Goal: Submit feedback/report problem: Submit feedback/report problem

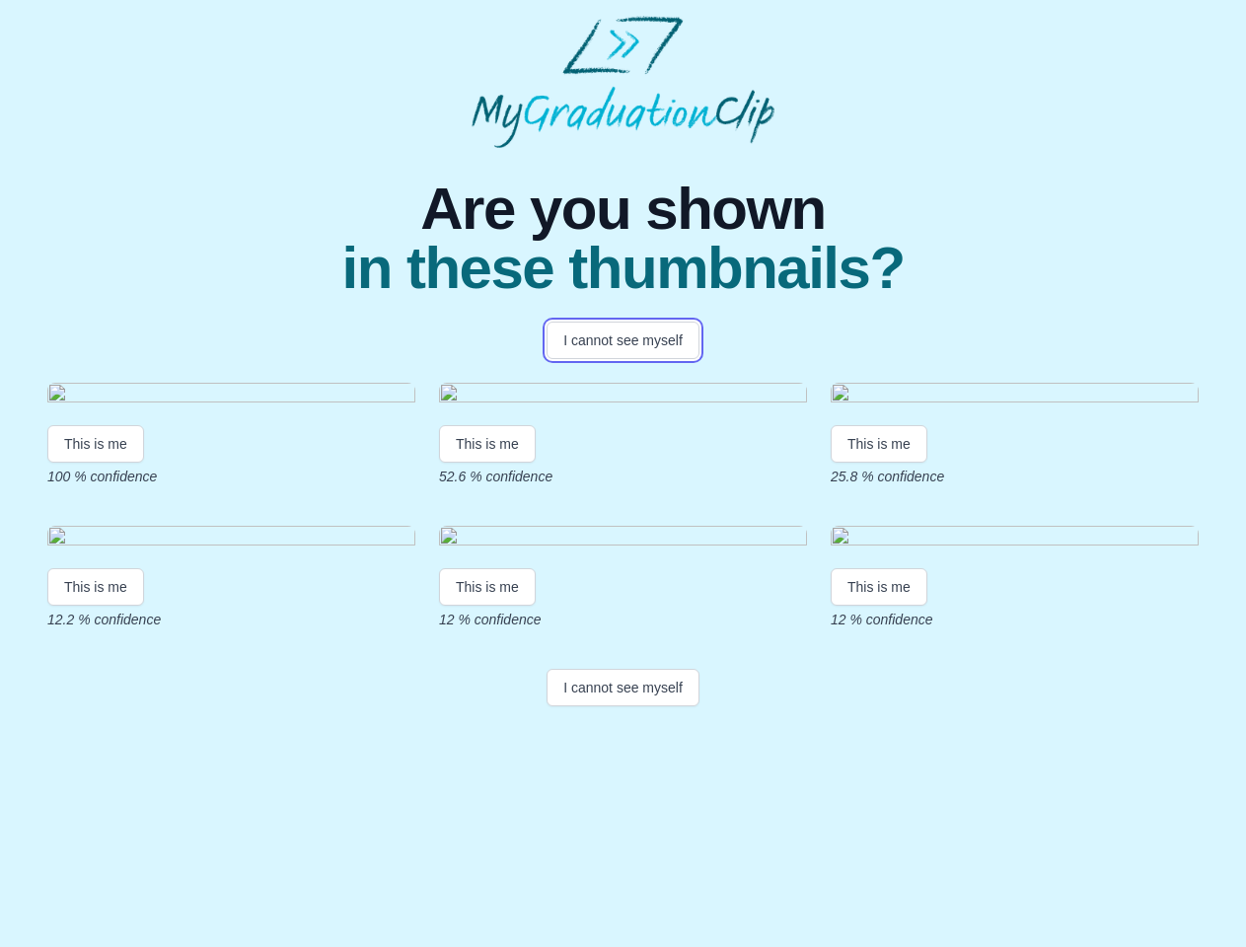
click at [623, 340] on button "I cannot see myself" at bounding box center [623, 340] width 153 height 37
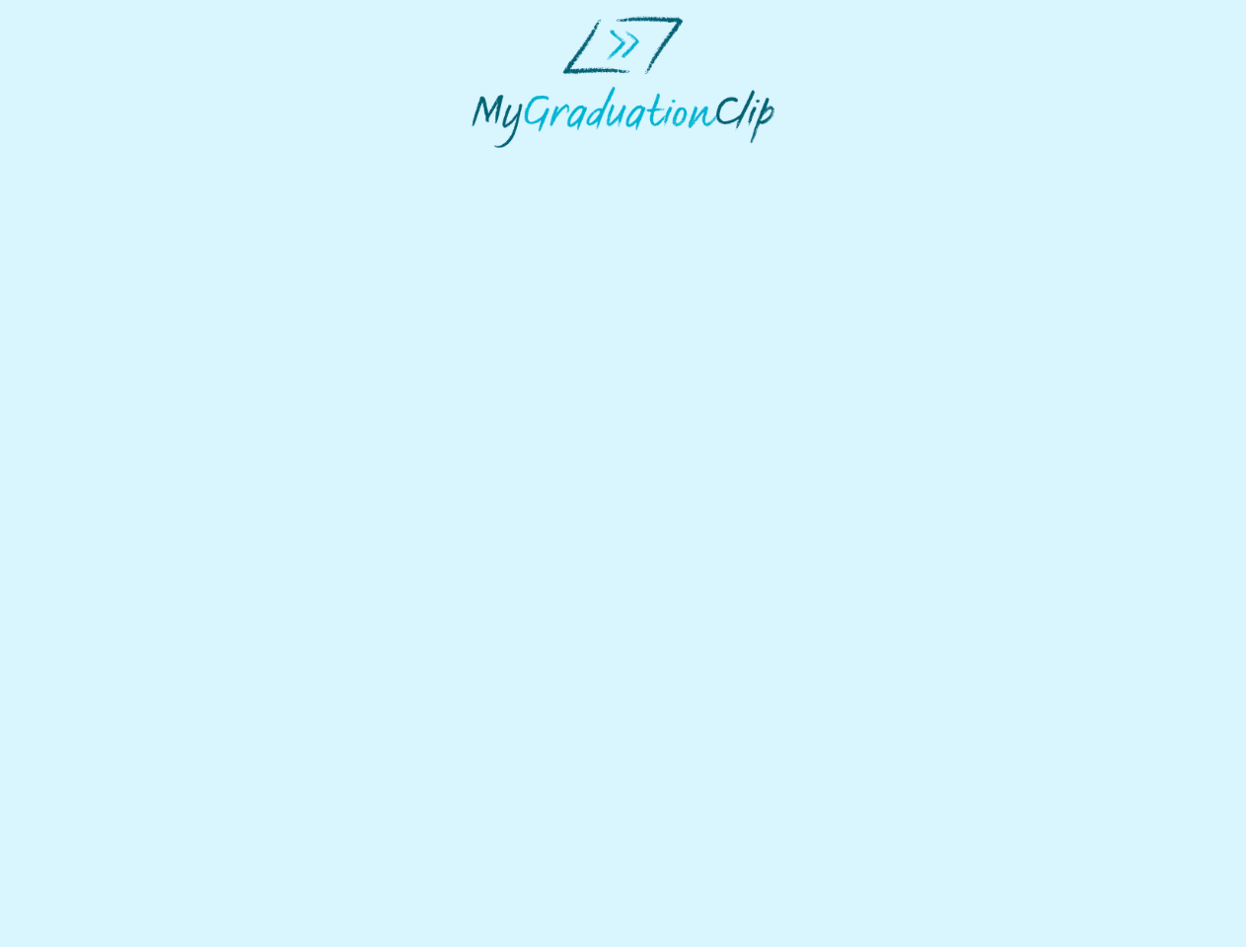
click at [96, 164] on html at bounding box center [623, 82] width 1246 height 164
click at [490, 164] on html at bounding box center [623, 82] width 1246 height 164
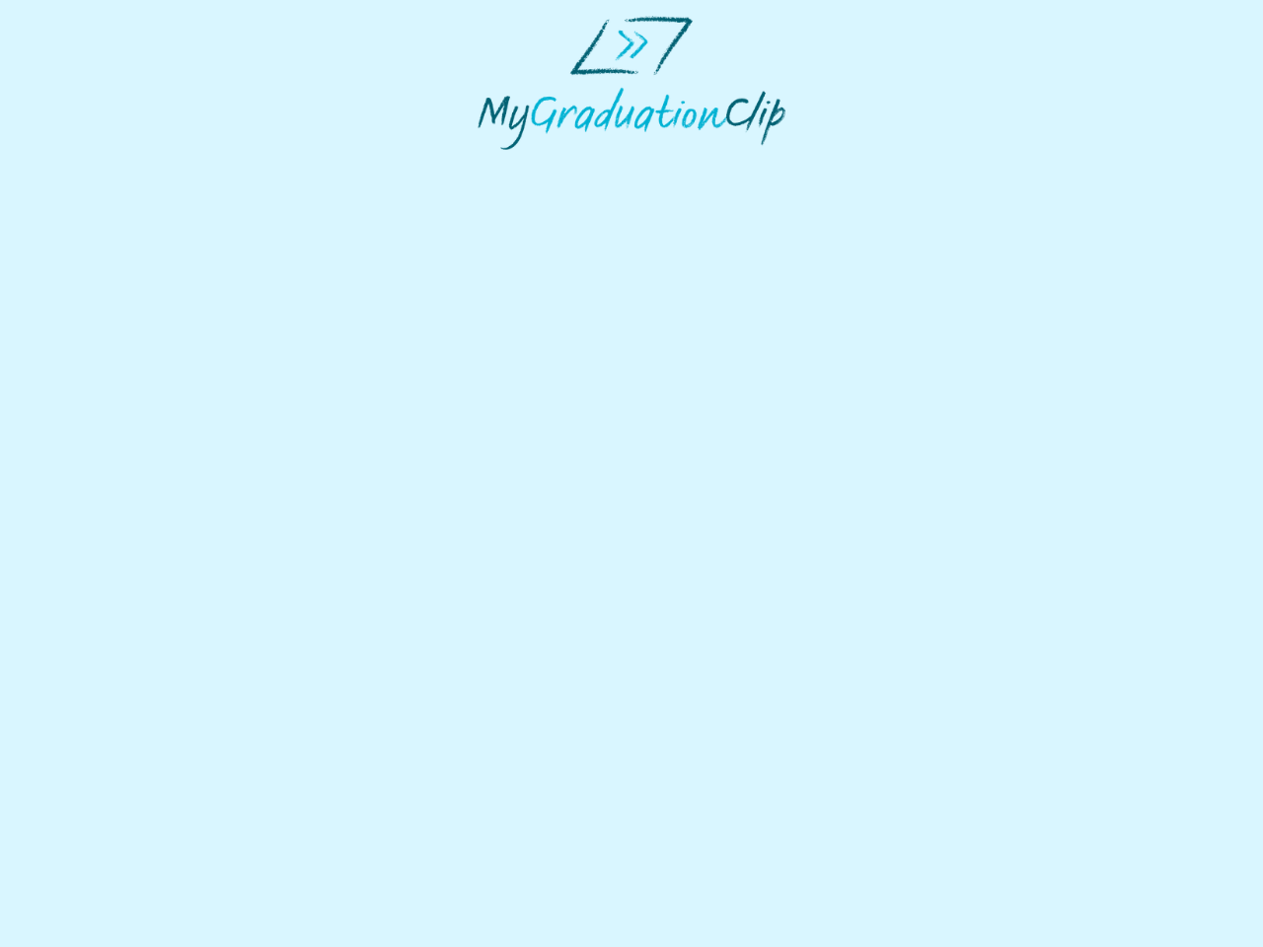
click at [884, 166] on html at bounding box center [631, 83] width 1263 height 166
click at [96, 166] on html at bounding box center [631, 83] width 1263 height 166
click at [490, 166] on html at bounding box center [631, 83] width 1263 height 166
click at [884, 166] on html at bounding box center [631, 83] width 1263 height 166
